Goal: Information Seeking & Learning: Learn about a topic

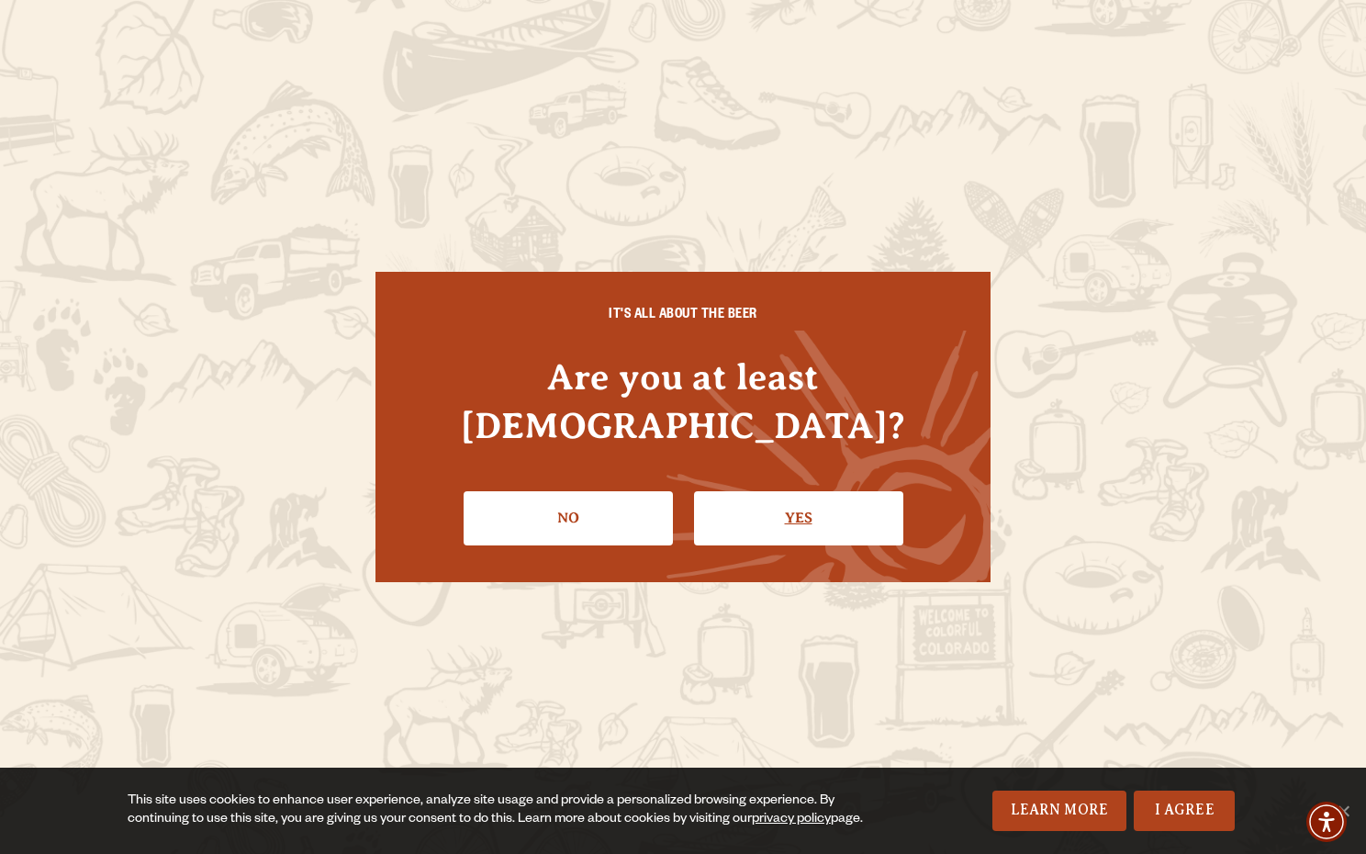
click at [771, 491] on link "Yes" at bounding box center [798, 517] width 209 height 53
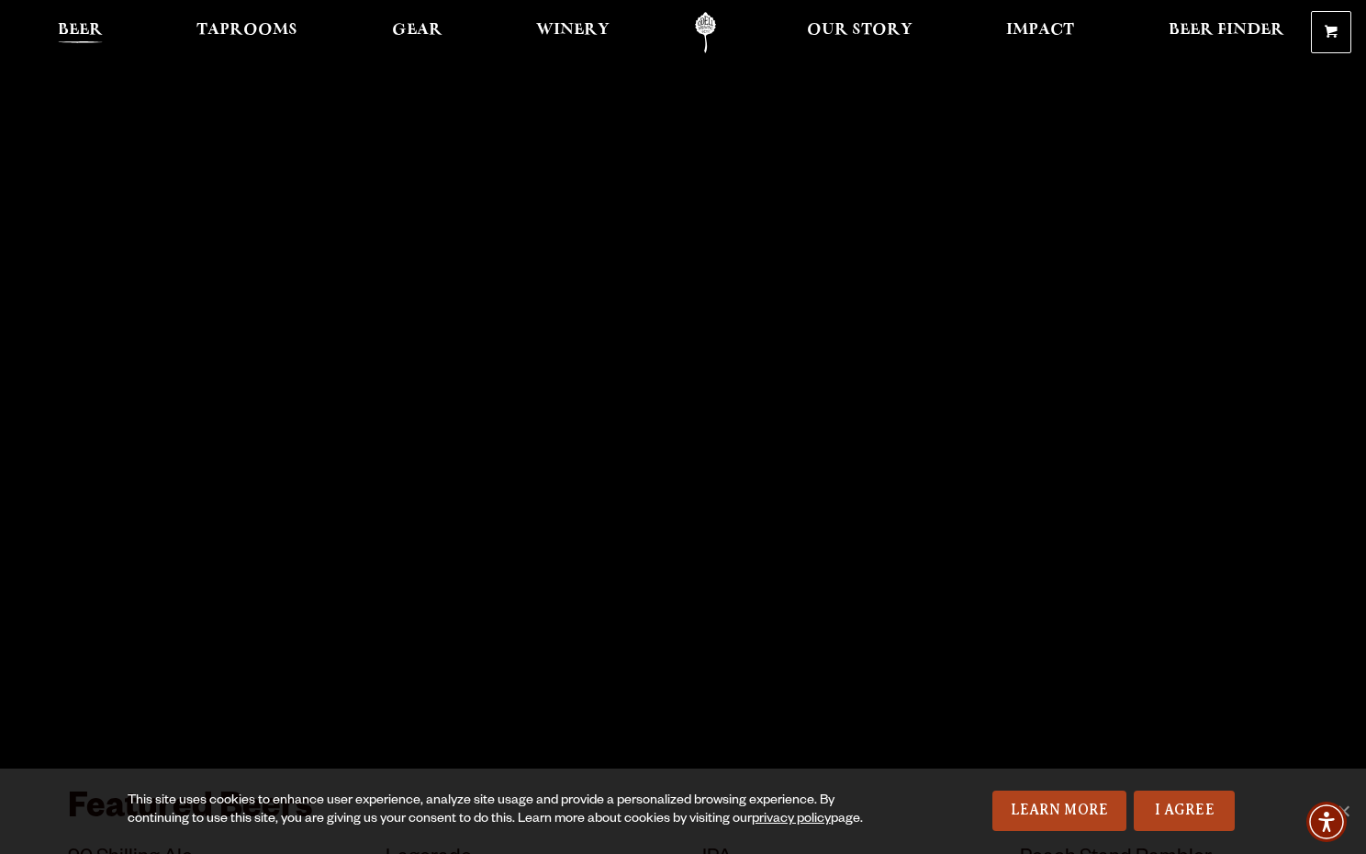
click at [68, 32] on span "Beer" at bounding box center [80, 30] width 45 height 15
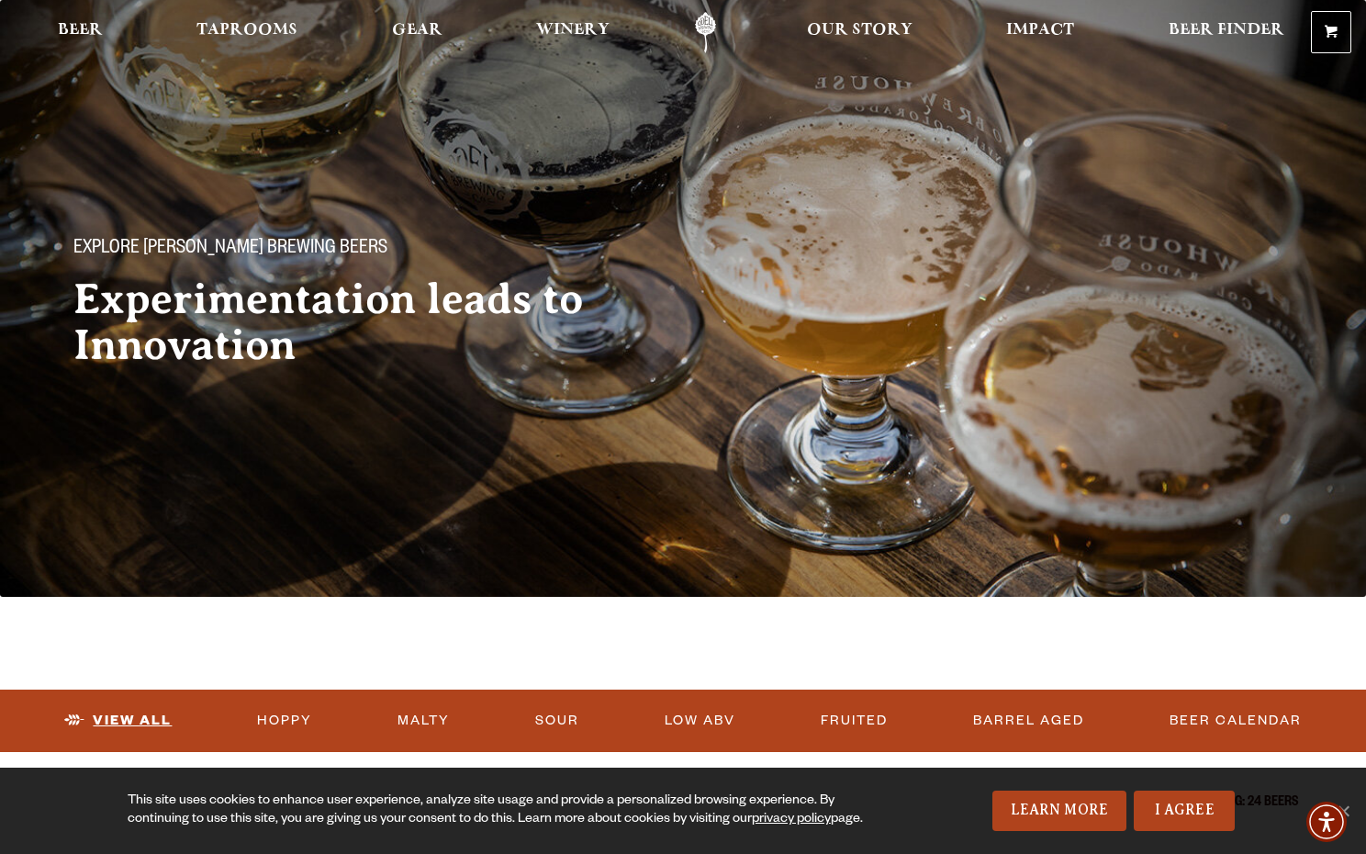
click at [140, 715] on link "View All" at bounding box center [118, 720] width 122 height 42
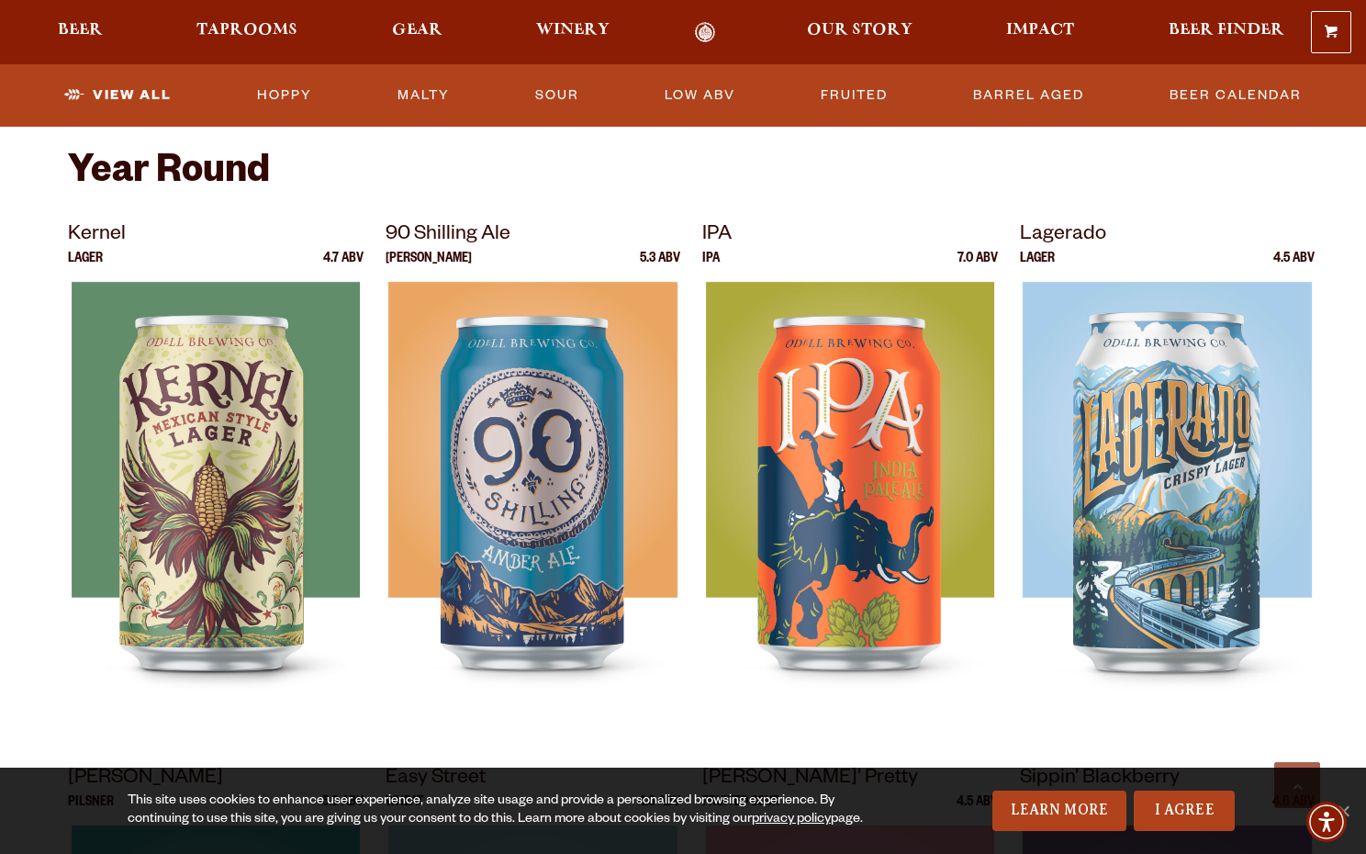
scroll to position [709, 0]
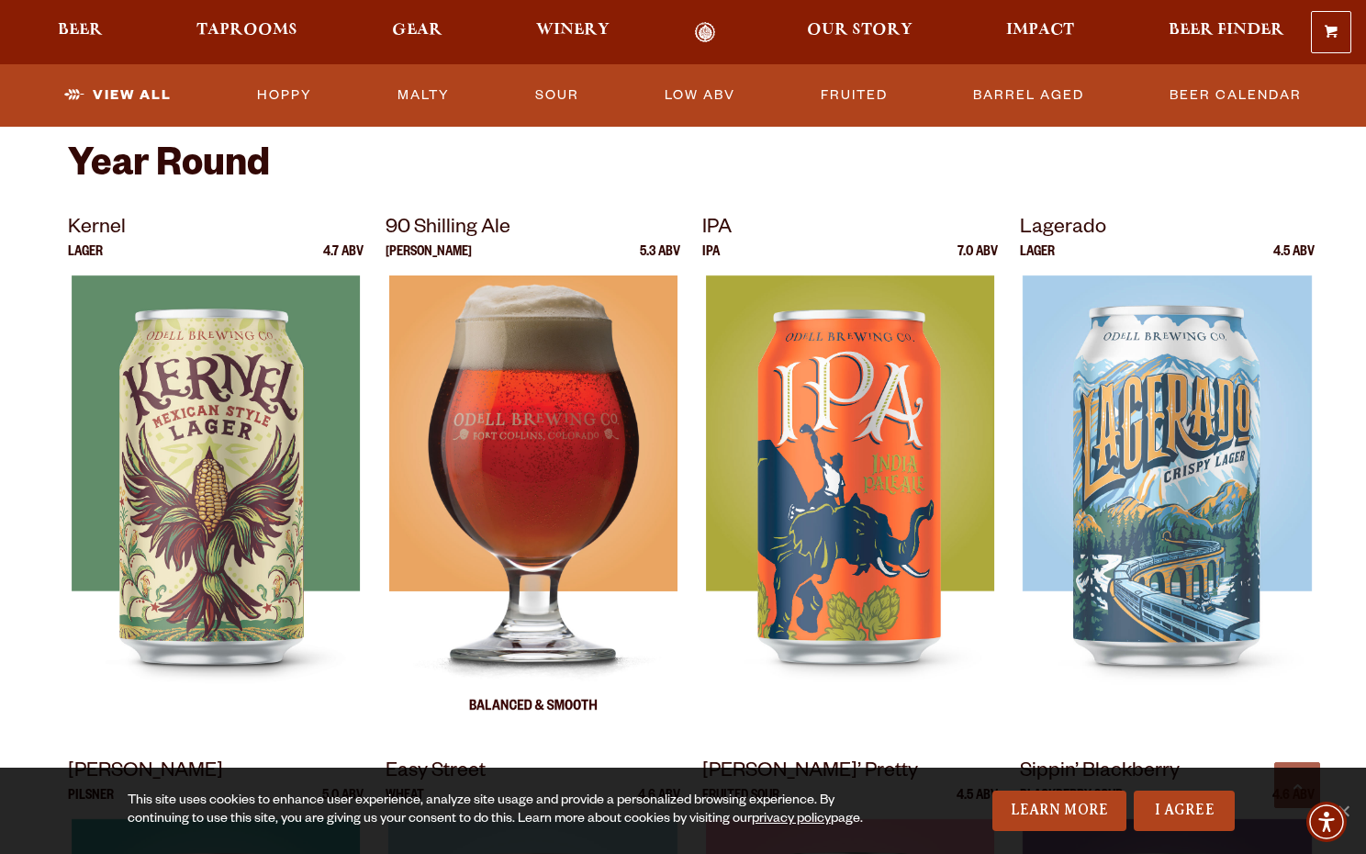
click at [522, 525] on img at bounding box center [532, 504] width 288 height 459
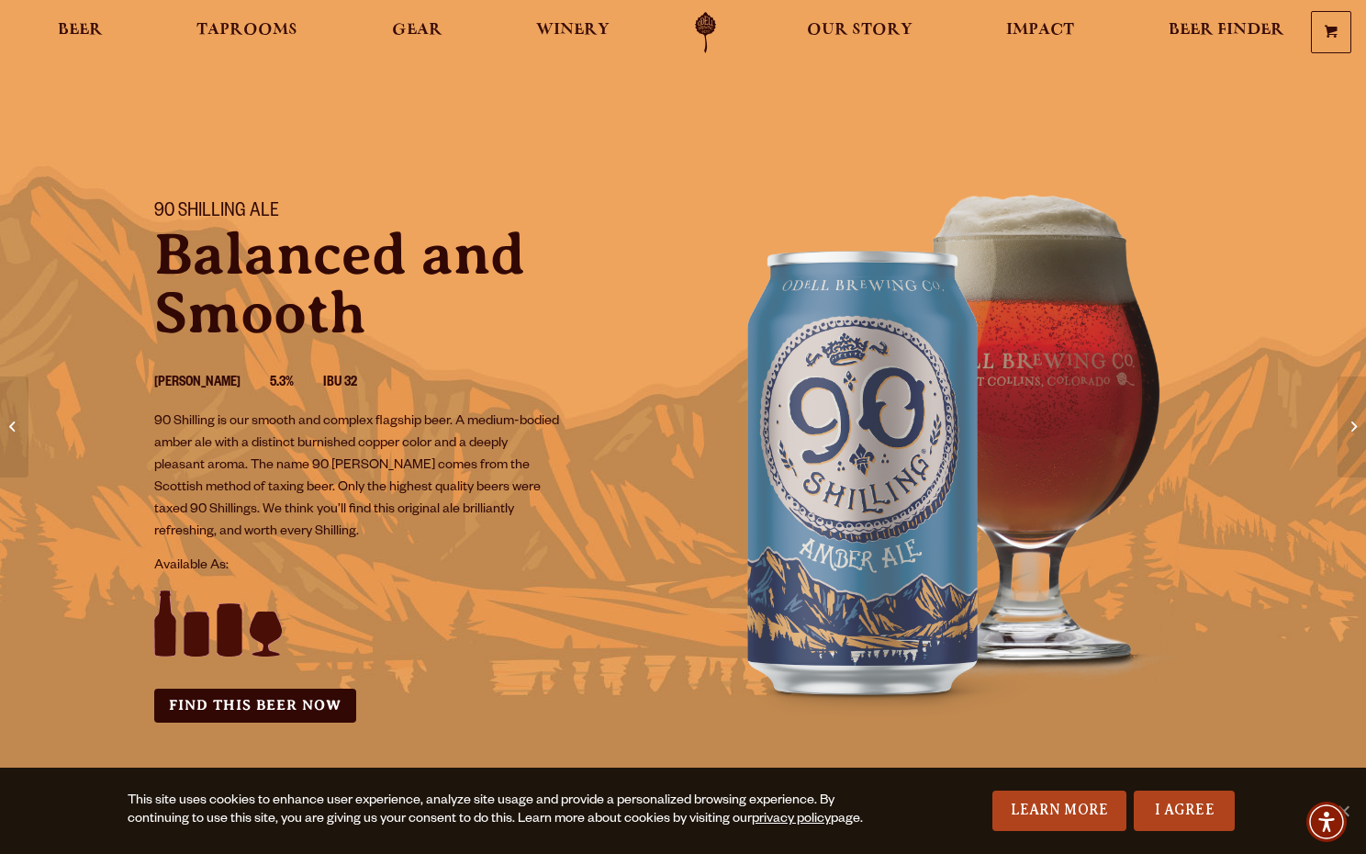
click at [549, 511] on p "90 Shilling is our smooth and complex flagship beer. A medium-bodied amber ale …" at bounding box center [357, 477] width 406 height 132
click at [323, 382] on li "IBU 32" at bounding box center [354, 384] width 63 height 24
